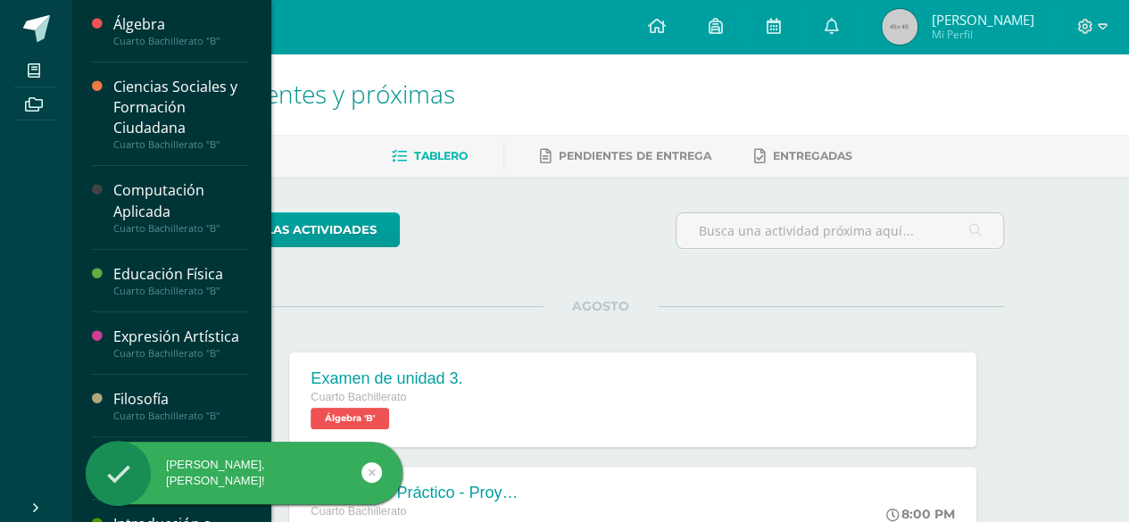
click at [157, 258] on div "Educación Física Cuarto Bachillerato "B"" at bounding box center [170, 281] width 157 height 62
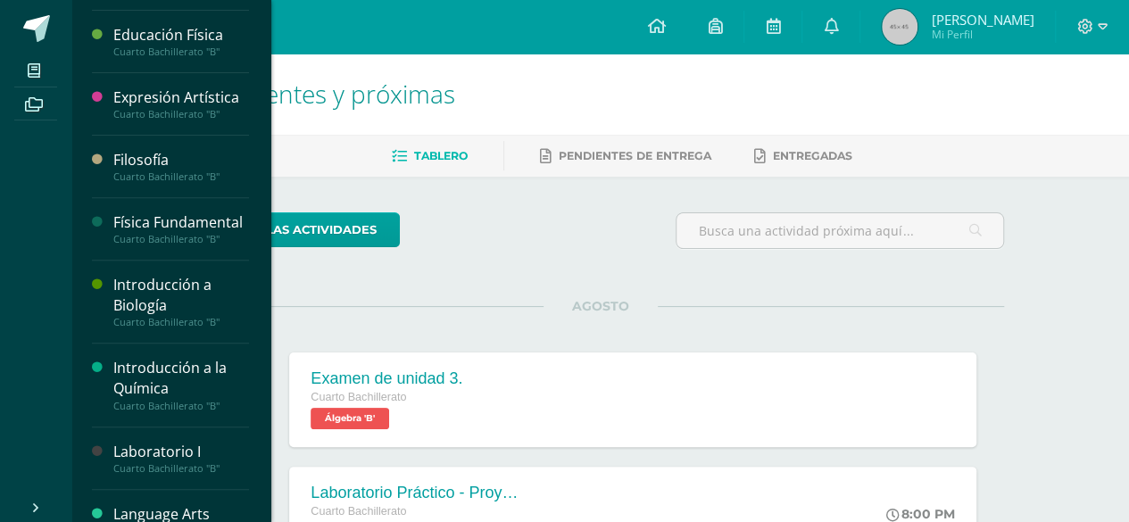
scroll to position [229, 0]
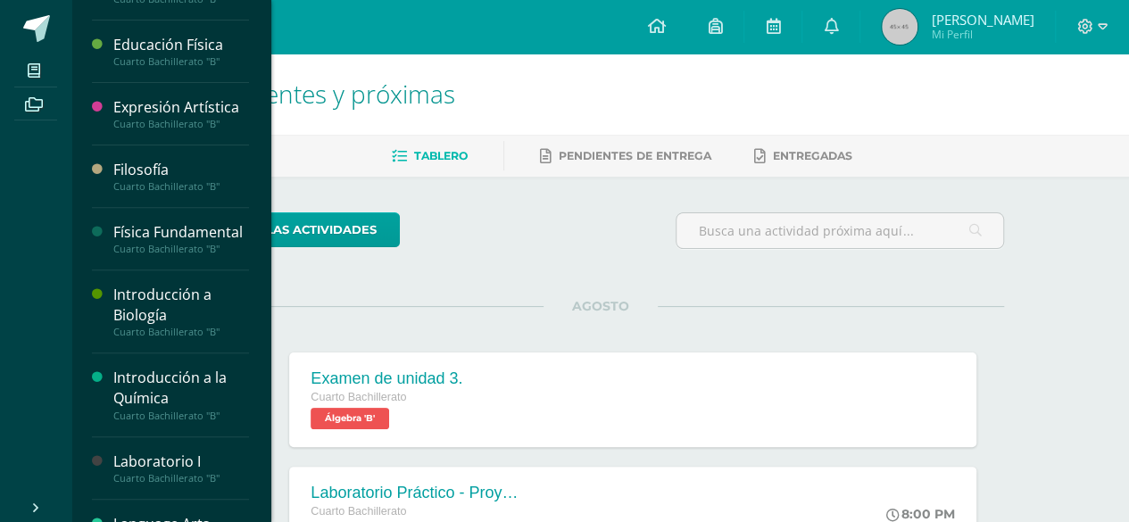
click at [142, 243] on div "Física Fundamental" at bounding box center [181, 232] width 136 height 21
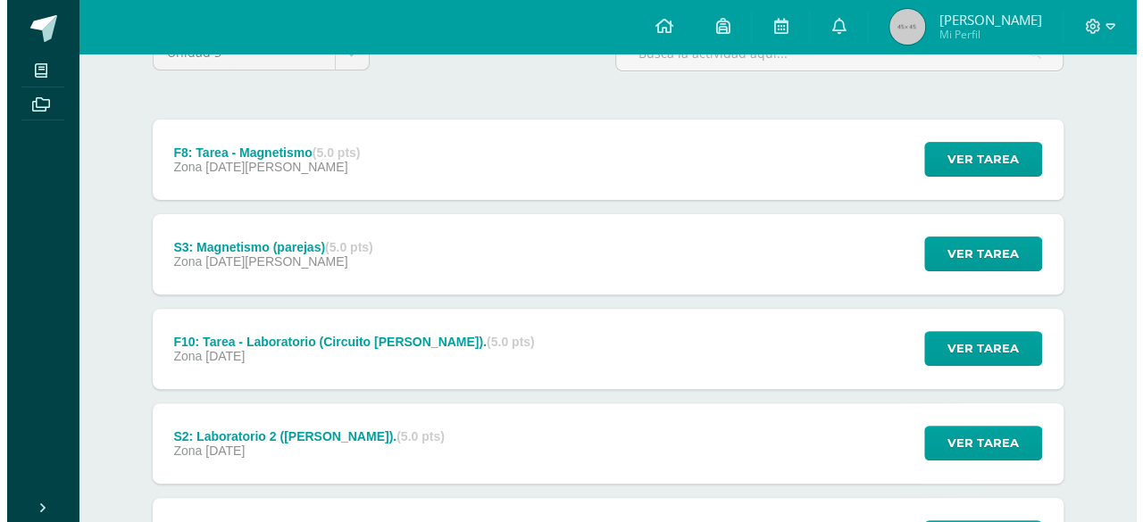
scroll to position [177, 0]
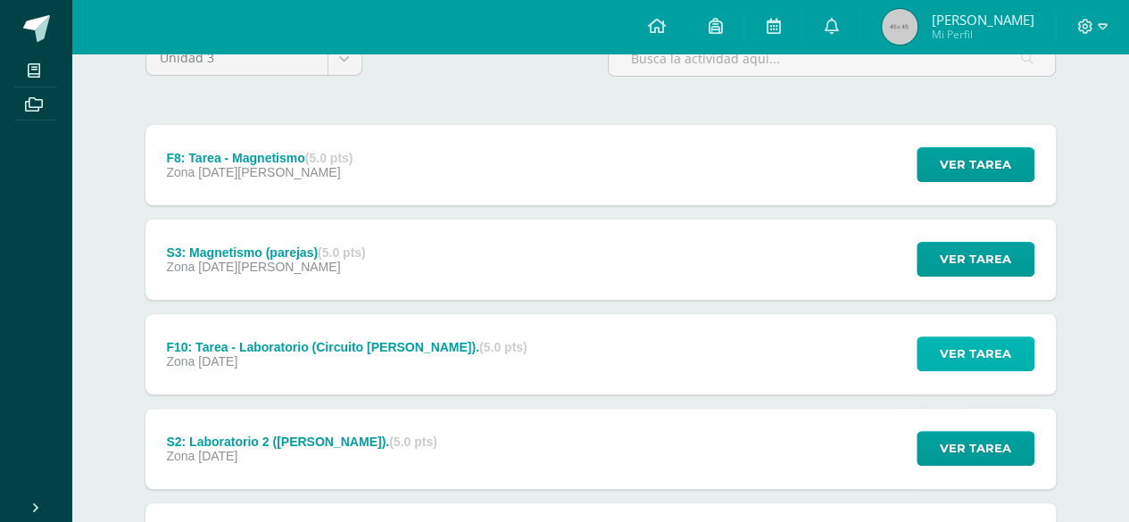
click at [953, 355] on span "Ver tarea" at bounding box center [975, 353] width 71 height 33
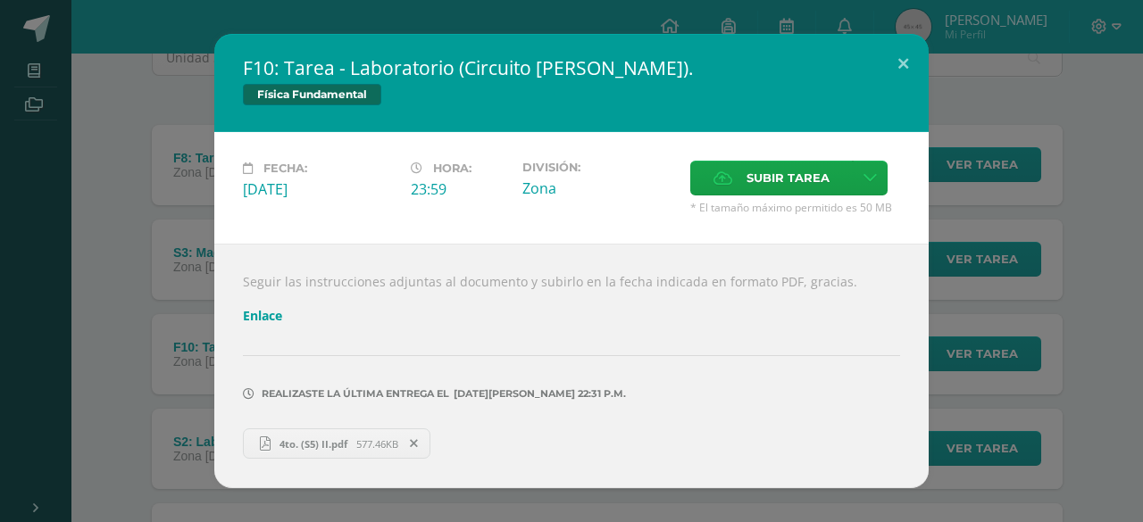
click at [1073, 349] on div "F10: Tarea - Laboratorio (Circuito [PERSON_NAME]). Física Fundamental Fecha: [D…" at bounding box center [571, 261] width 1128 height 454
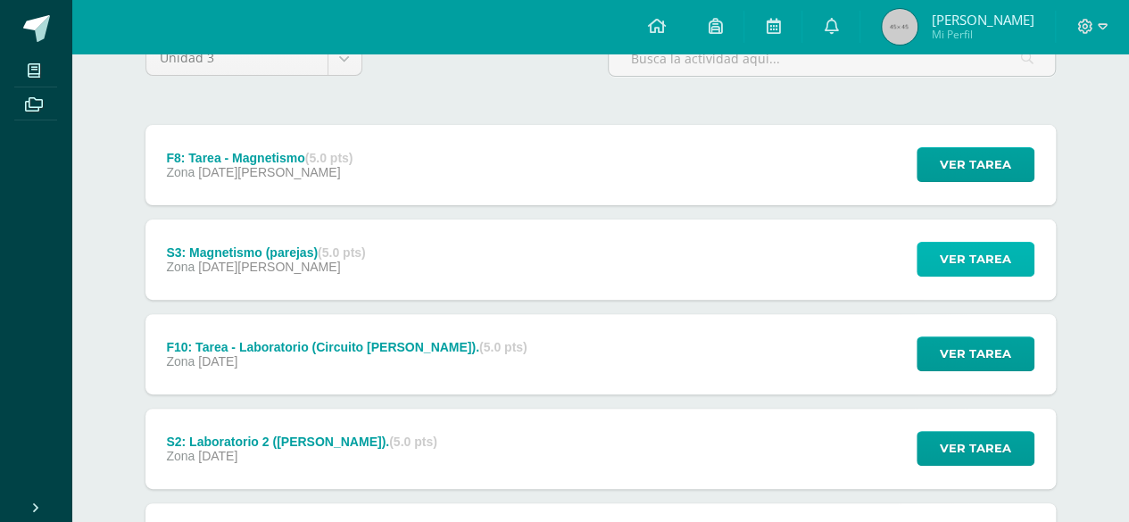
click at [996, 267] on span "Ver tarea" at bounding box center [975, 259] width 71 height 33
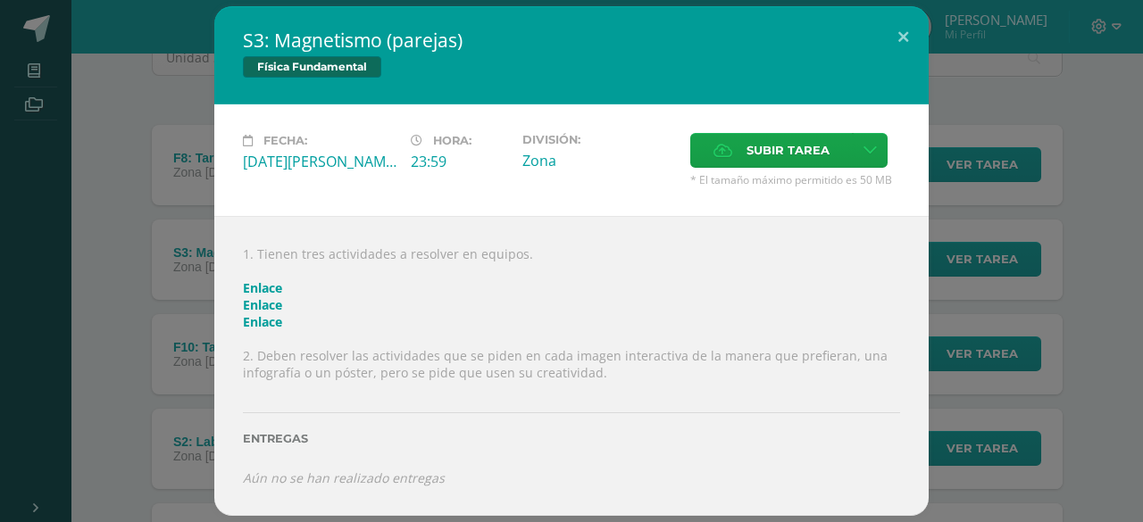
click at [1088, 248] on div "S3: Magnetismo (parejas) Física Fundamental Fecha: [DATE][PERSON_NAME] Hora: 23…" at bounding box center [571, 260] width 1128 height 509
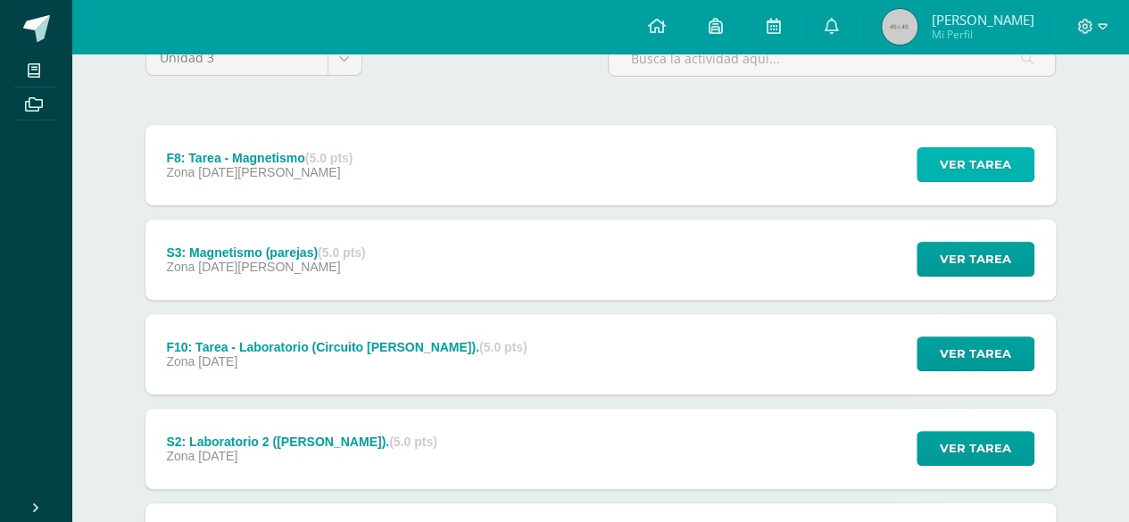
click at [985, 170] on span "Ver tarea" at bounding box center [975, 164] width 71 height 33
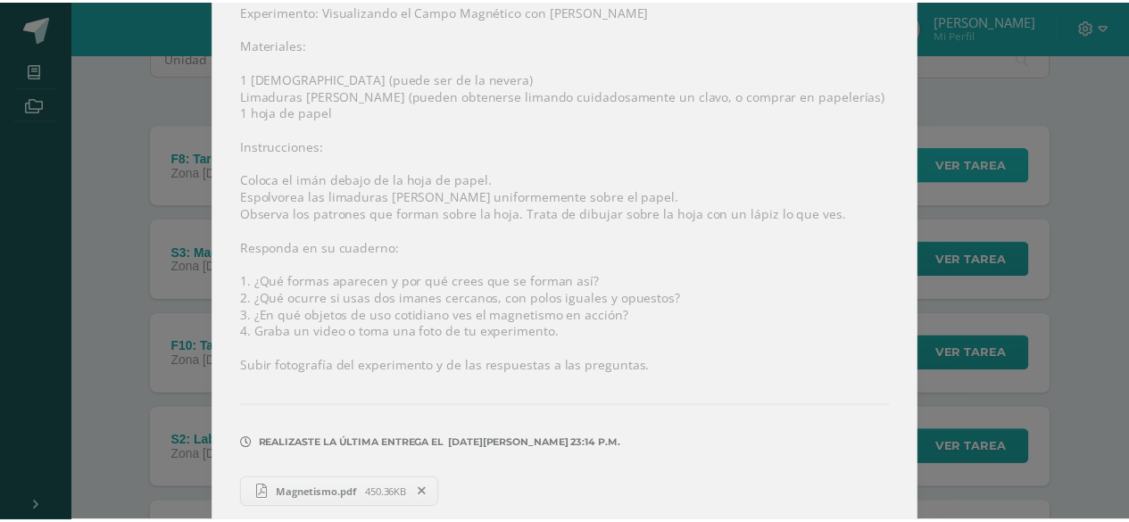
scroll to position [245, 0]
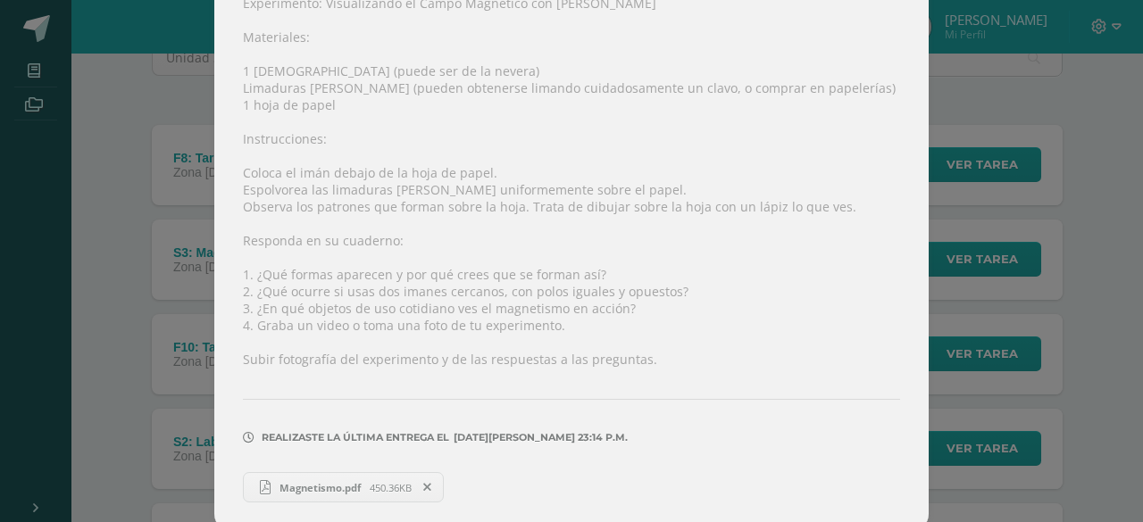
click at [1057, 338] on div "F8: Tarea - Magnetismo Física Fundamental Fecha: [DATE][PERSON_NAME] Hora: 23:5…" at bounding box center [571, 143] width 1128 height 777
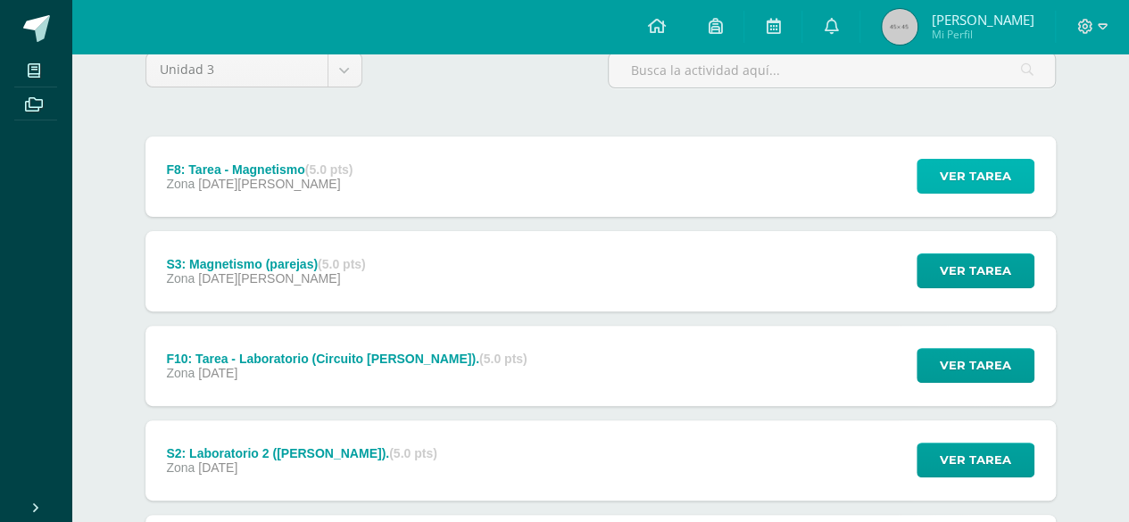
scroll to position [129, 0]
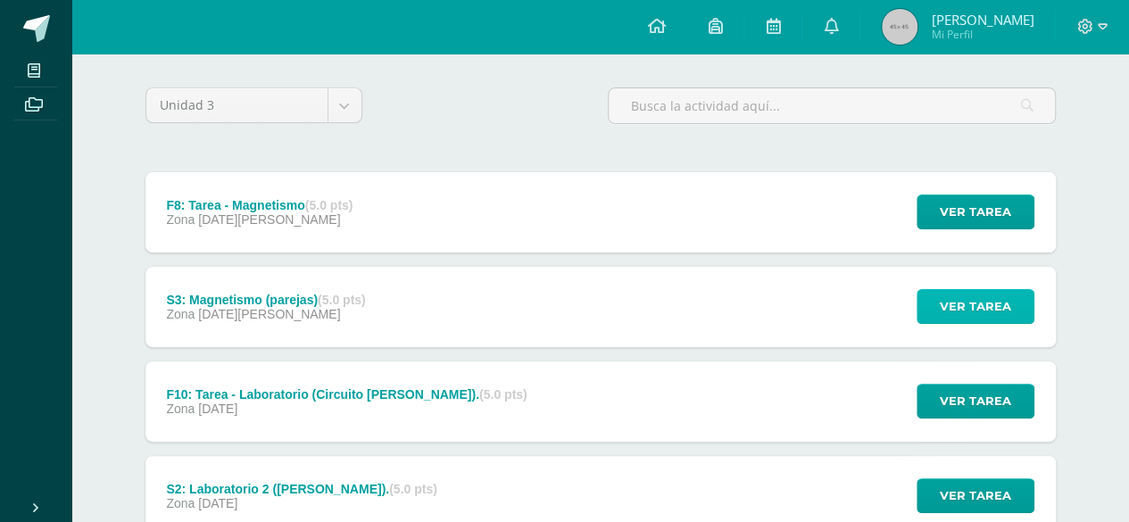
click at [958, 306] on span "Ver tarea" at bounding box center [975, 306] width 71 height 33
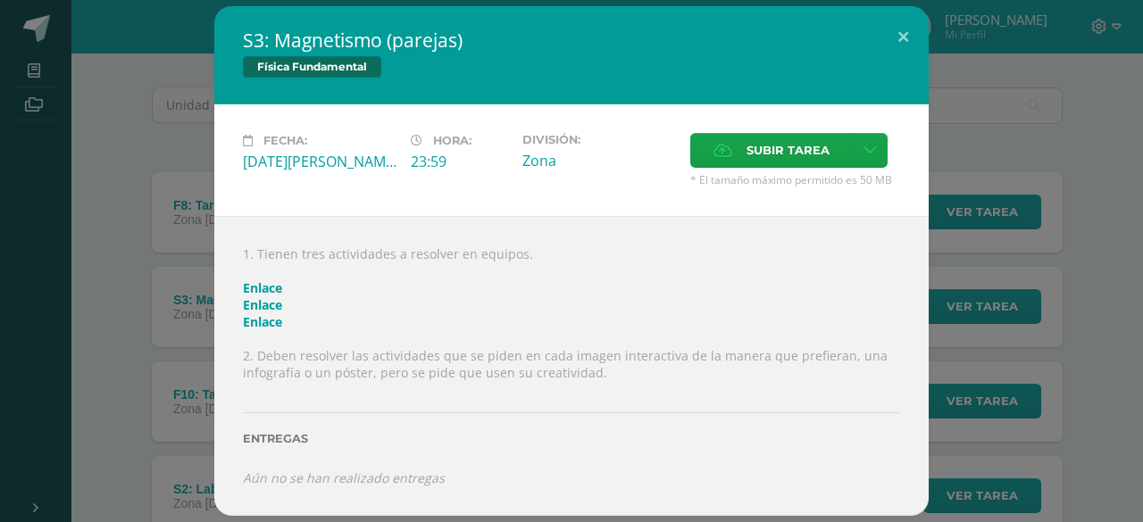
click at [1046, 312] on div "S3: Magnetismo (parejas) Física Fundamental Fecha: [DATE][PERSON_NAME] Hora: 23…" at bounding box center [571, 260] width 1128 height 509
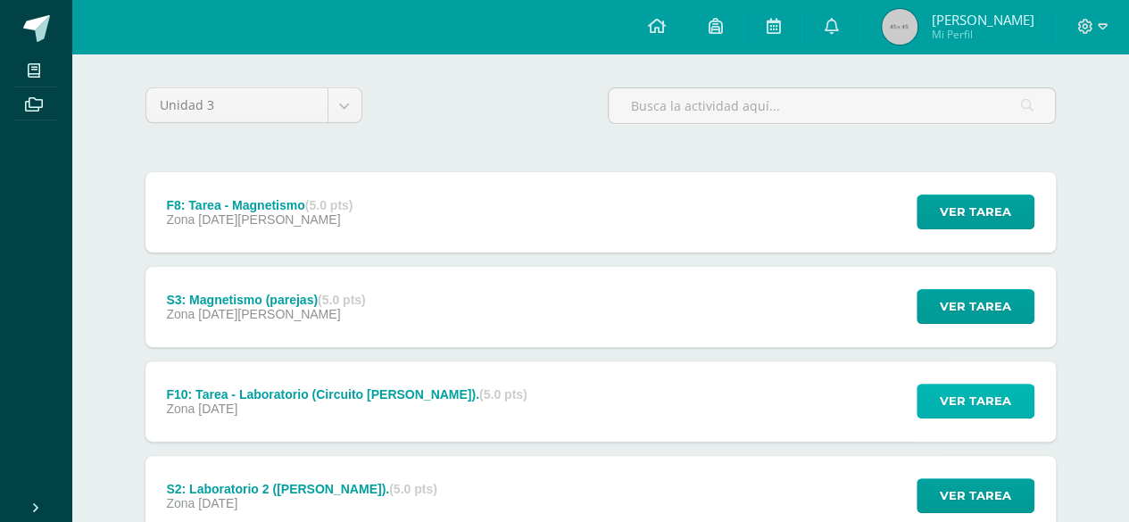
click at [995, 400] on span "Ver tarea" at bounding box center [975, 401] width 71 height 33
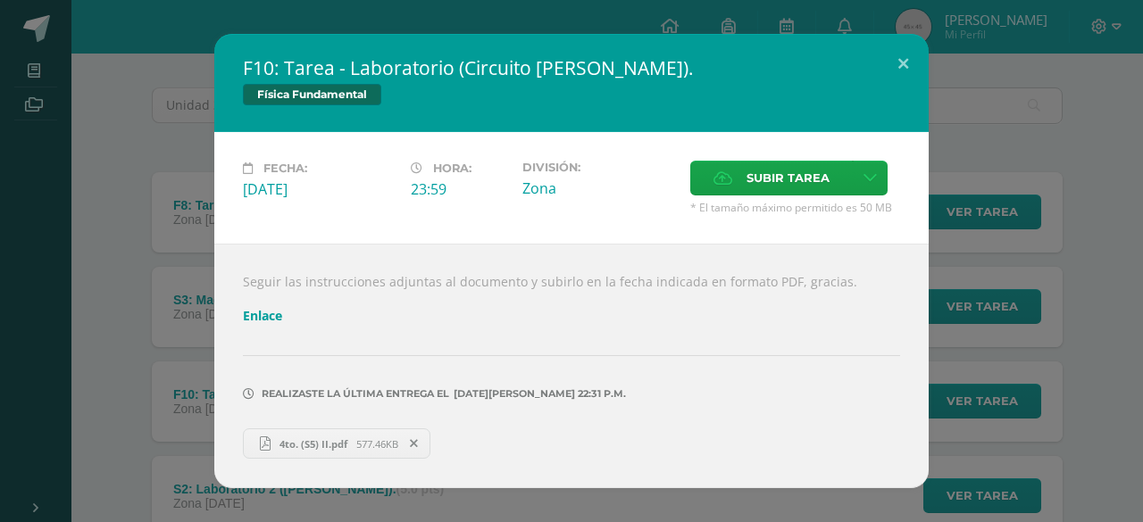
click at [1041, 410] on div "F10: Tarea - Laboratorio (Circuito [PERSON_NAME]). Física Fundamental Fecha: [D…" at bounding box center [571, 261] width 1128 height 454
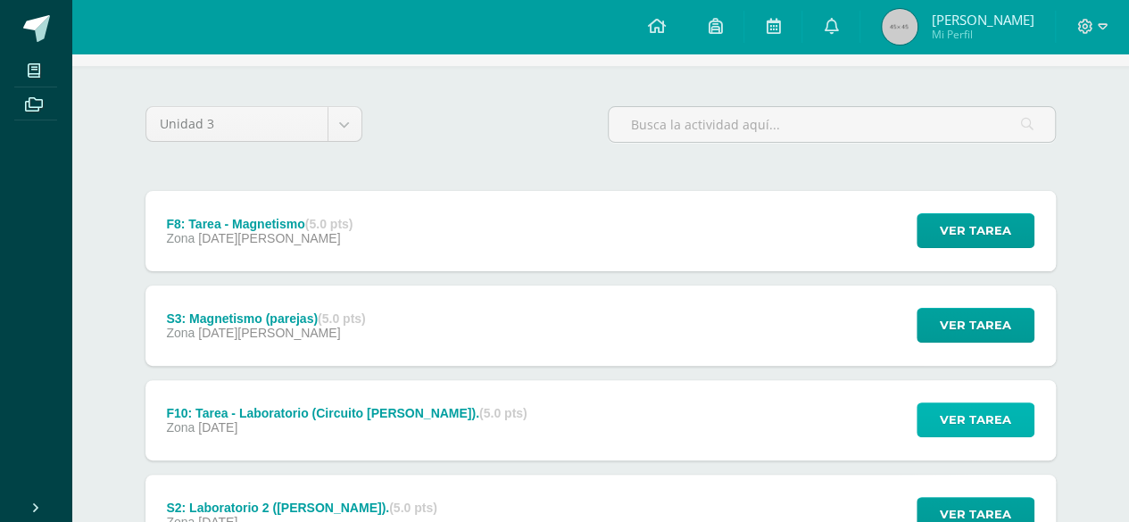
scroll to position [143, 0]
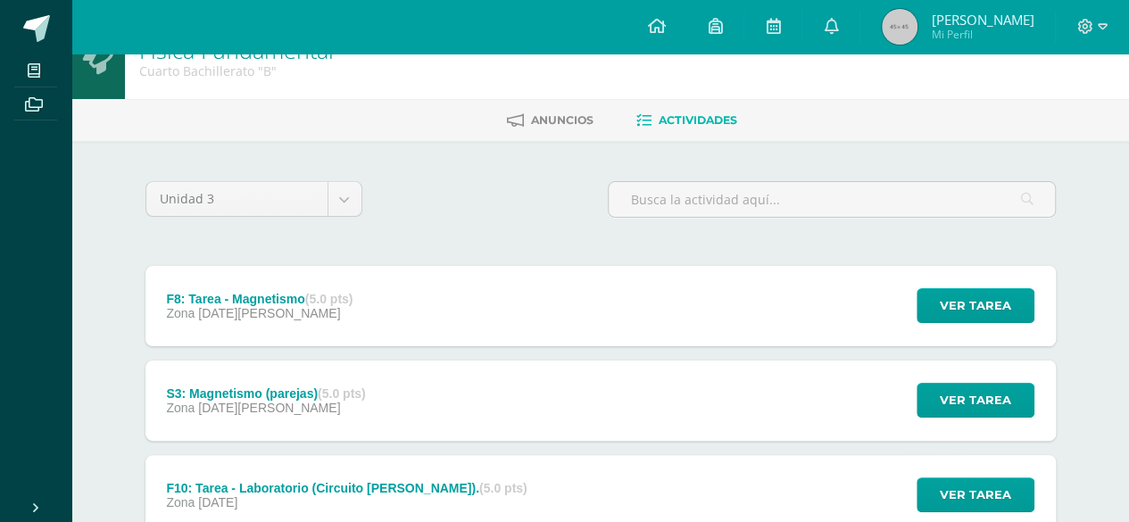
scroll to position [50, 0]
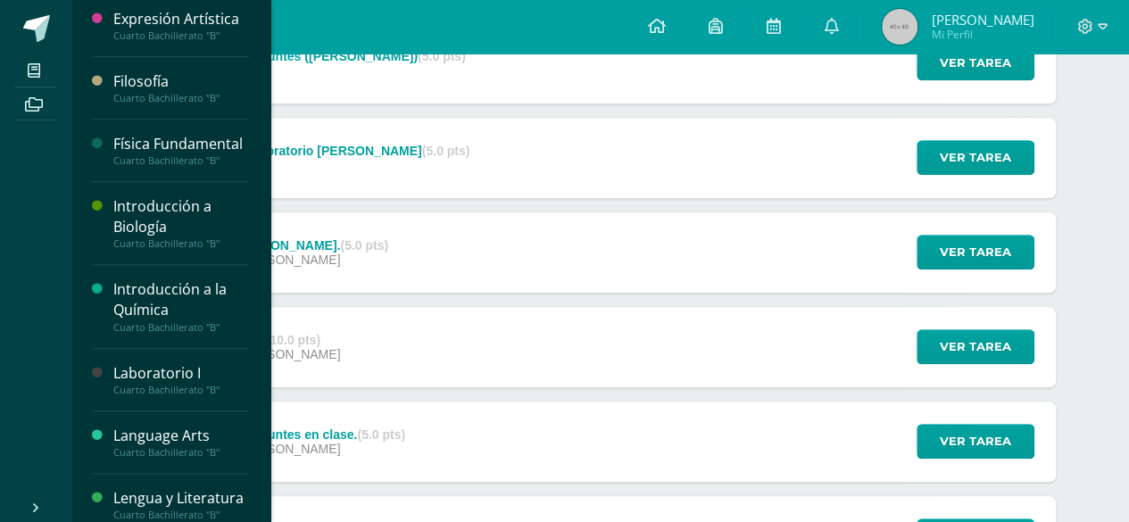
scroll to position [323, 0]
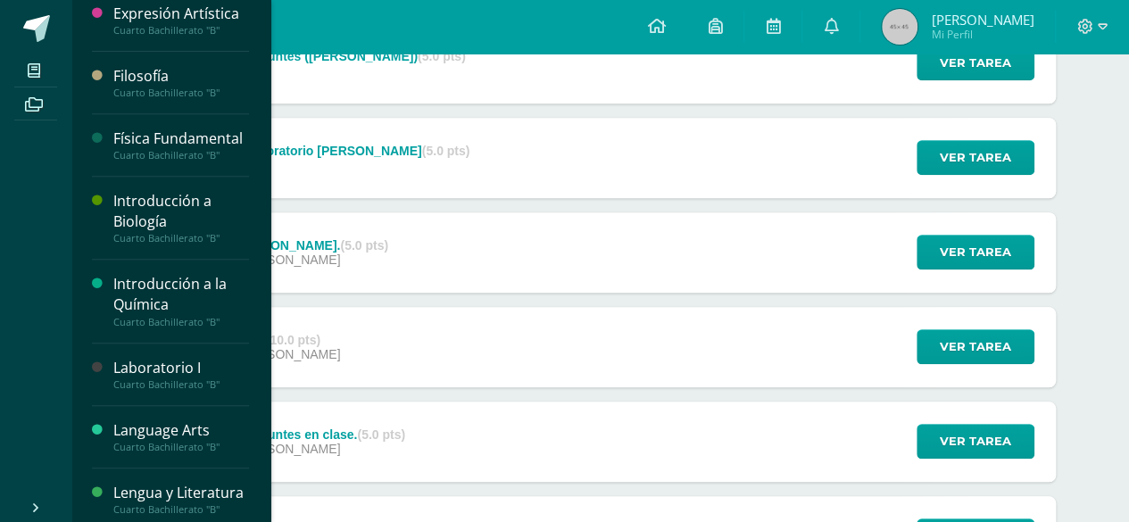
click at [130, 313] on div "Introducción a la Química" at bounding box center [181, 294] width 136 height 41
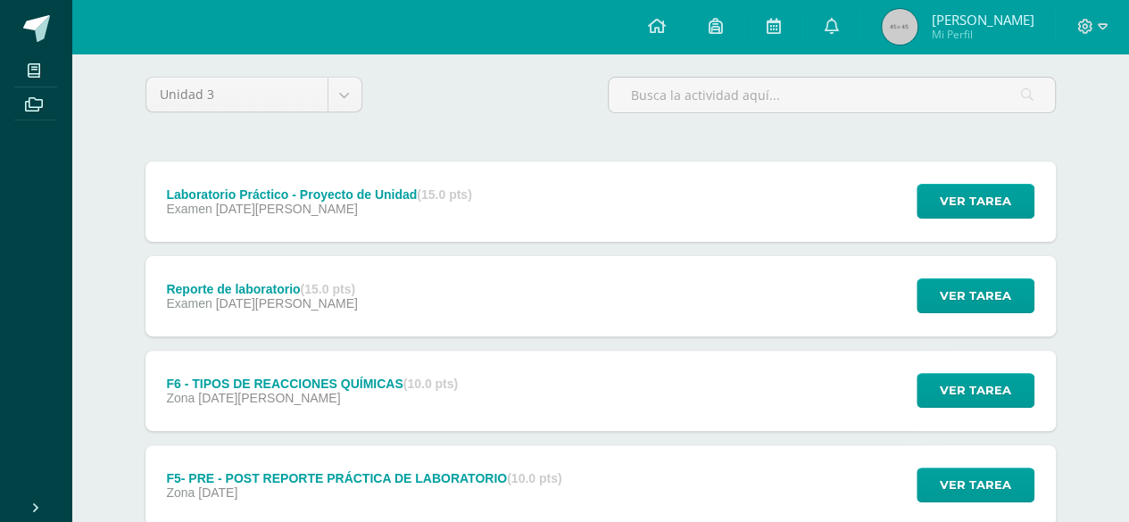
scroll to position [143, 0]
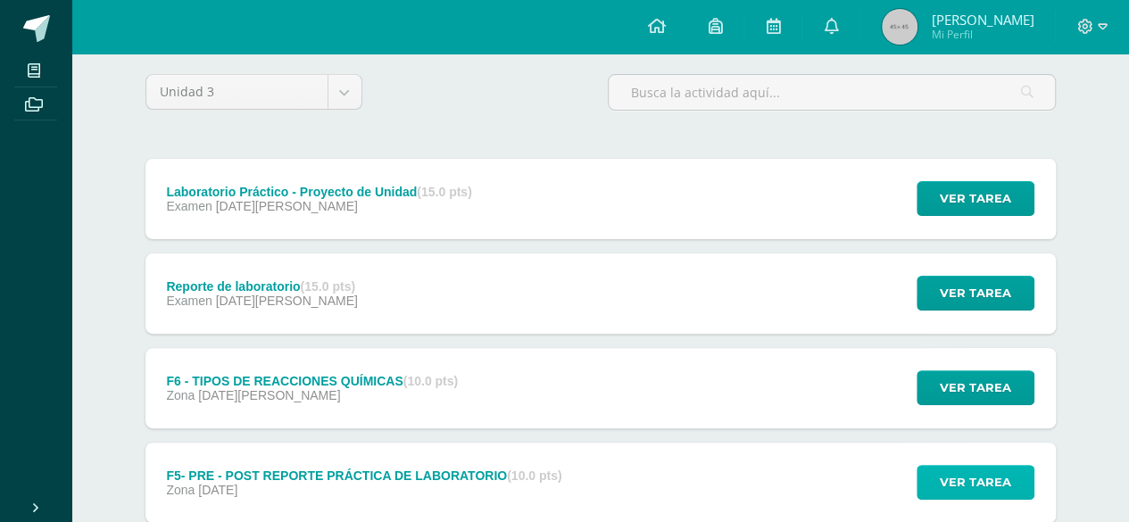
click at [937, 476] on button "Ver tarea" at bounding box center [976, 482] width 118 height 35
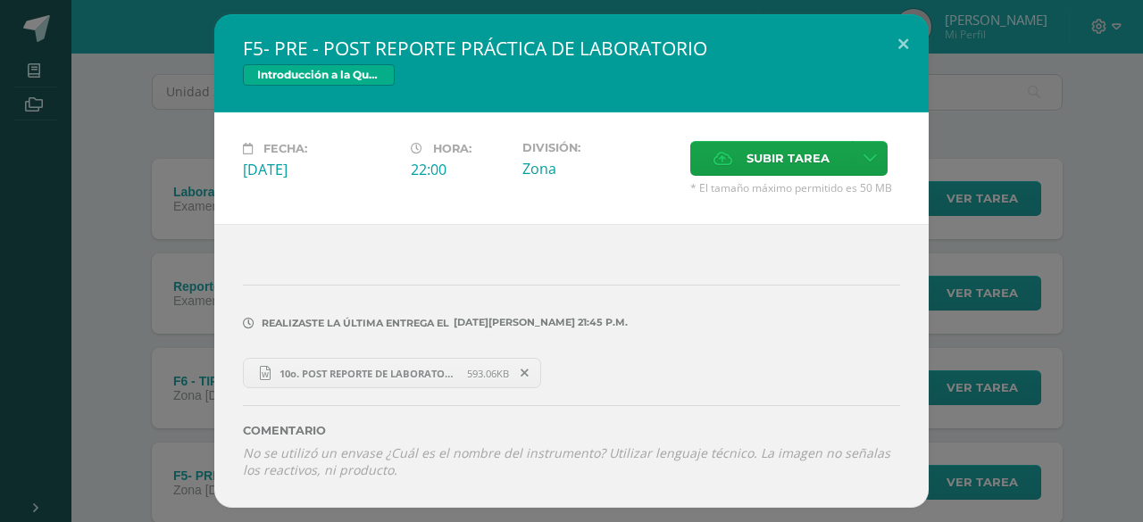
click at [1010, 417] on div "F5- PRE - POST REPORTE PRÁCTICA DE LABORATORIO Introducción a la Química Fecha:…" at bounding box center [571, 261] width 1128 height 494
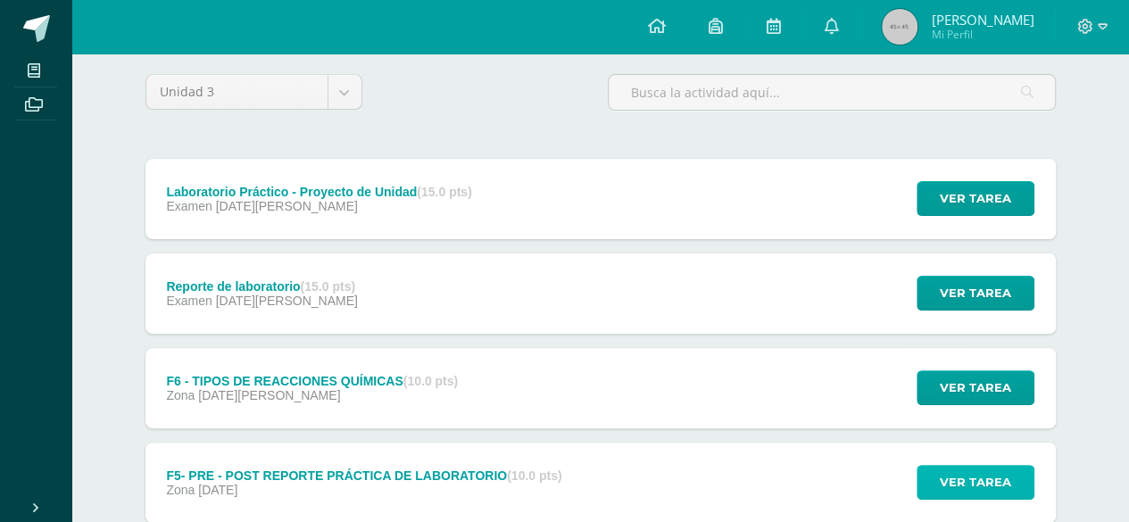
scroll to position [179, 0]
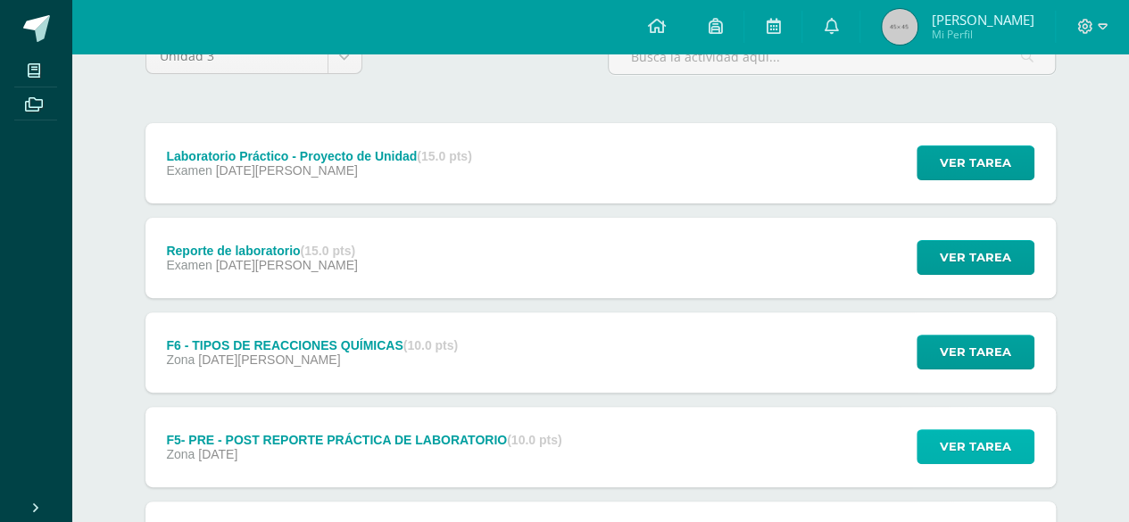
click at [967, 448] on span "Ver tarea" at bounding box center [975, 446] width 71 height 33
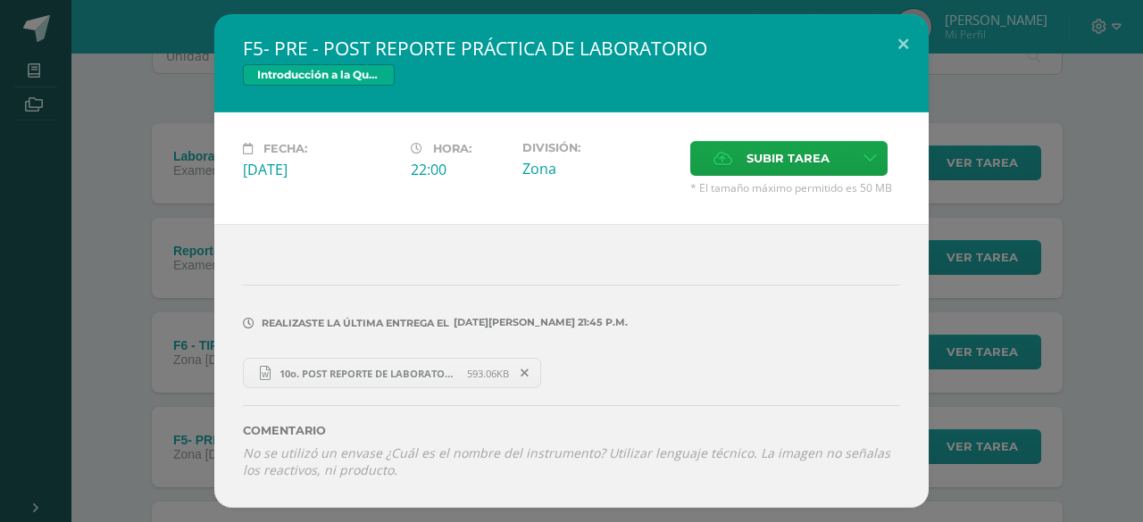
click at [390, 367] on span "10o. POST REPORTE DE LABORATORIO.docx" at bounding box center [369, 373] width 196 height 13
click at [1004, 363] on div "F5- PRE - POST REPORTE PRÁCTICA DE LABORATORIO Introducción a la Química Fecha:…" at bounding box center [571, 261] width 1128 height 494
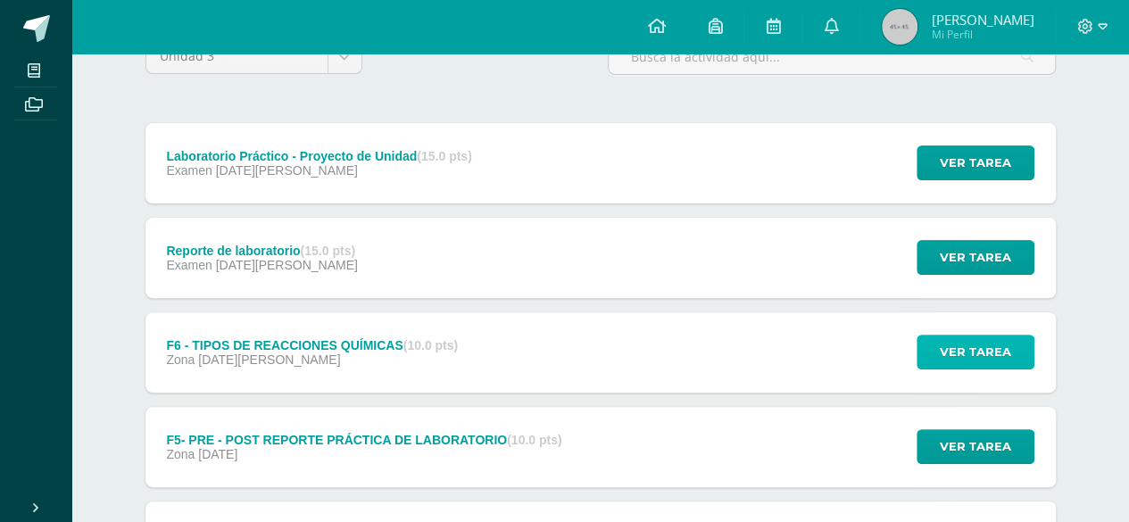
click at [986, 356] on span "Ver tarea" at bounding box center [975, 352] width 71 height 33
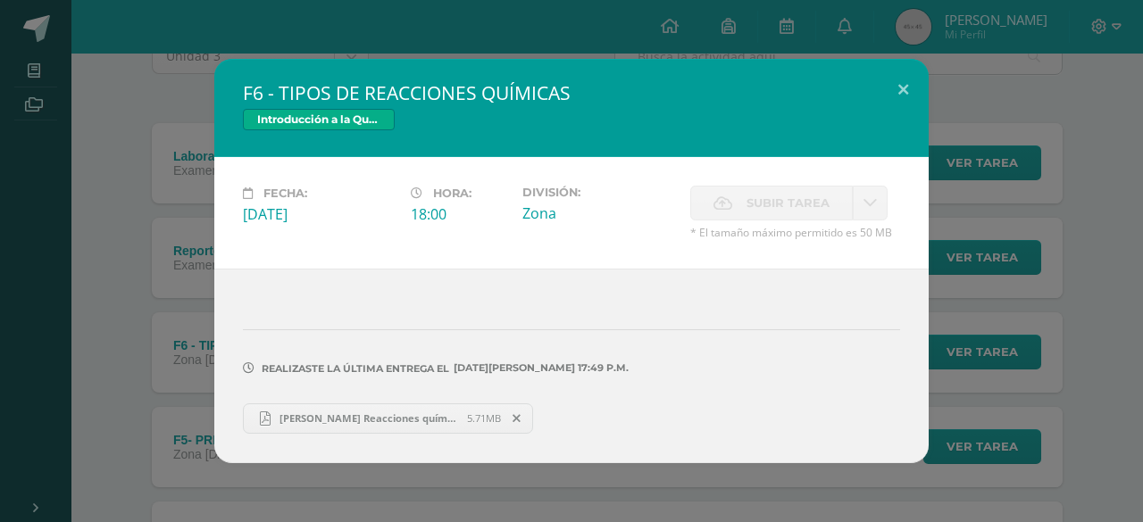
click at [1037, 370] on div "F6 - TIPOS DE REACCIONES QUÍMICAS Introducción a la Química Fecha: Jueves 24 de…" at bounding box center [571, 261] width 1128 height 404
